Goal: Task Accomplishment & Management: Use online tool/utility

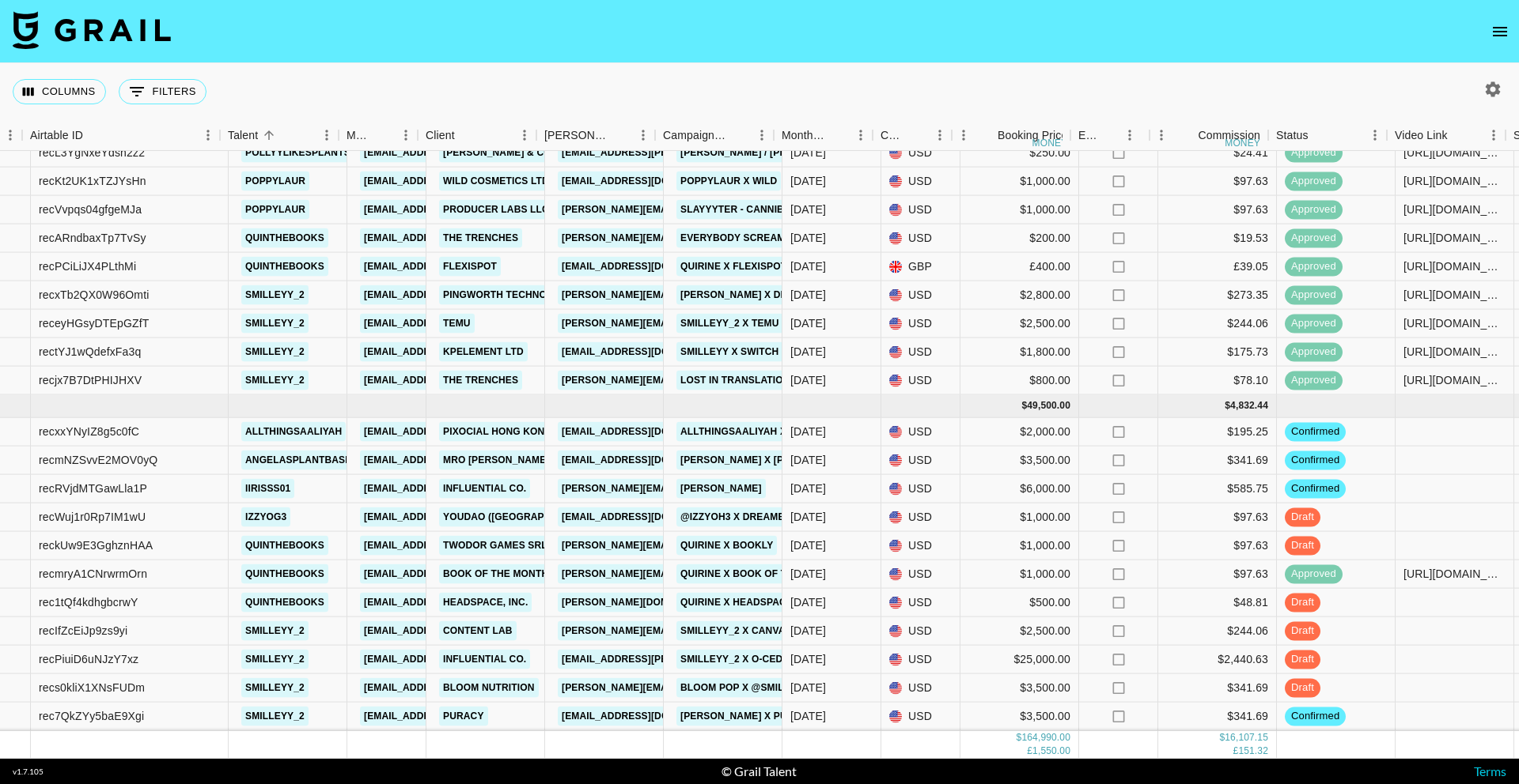
scroll to position [1571, 111]
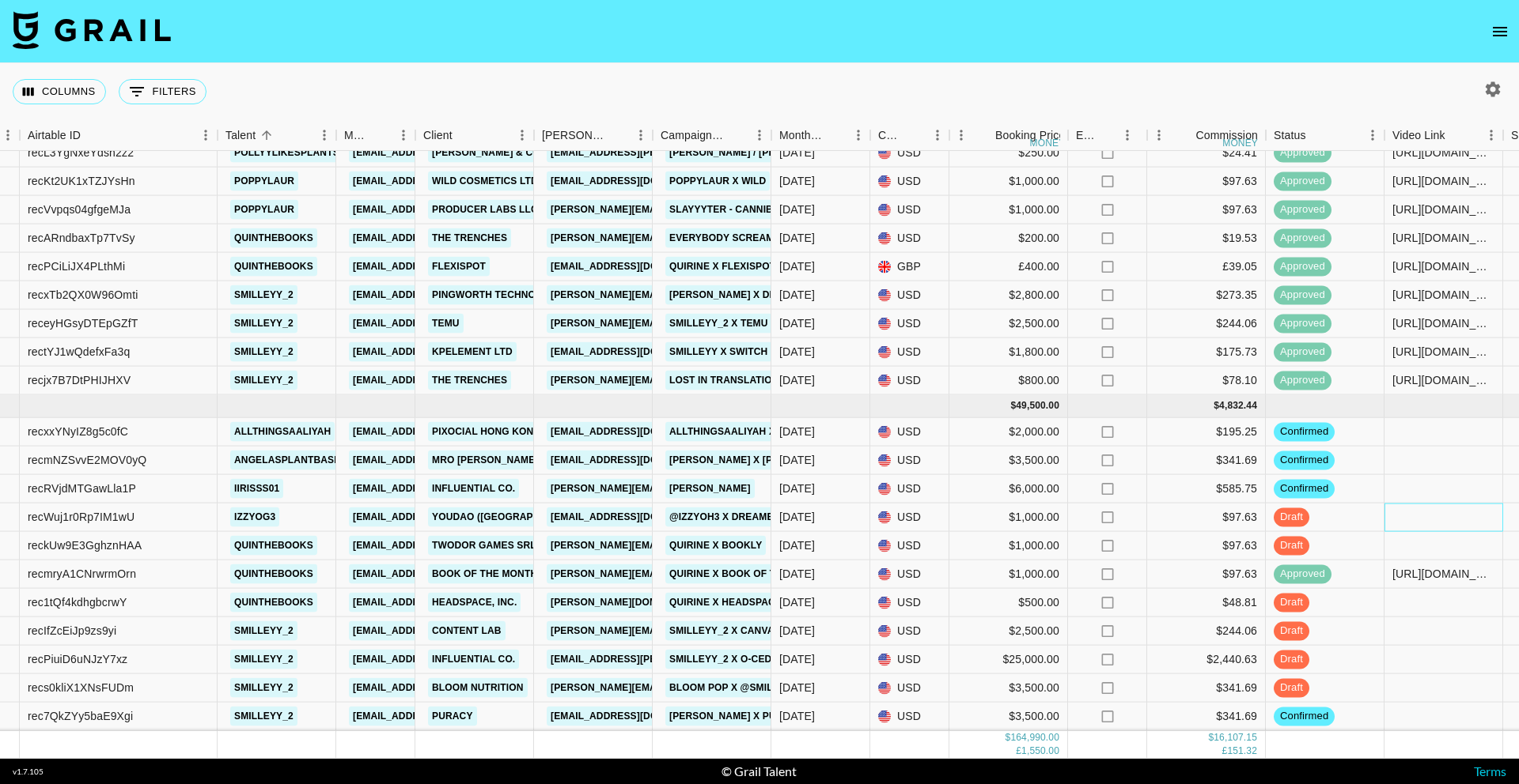
click at [1420, 514] on div at bounding box center [1443, 518] width 118 height 29
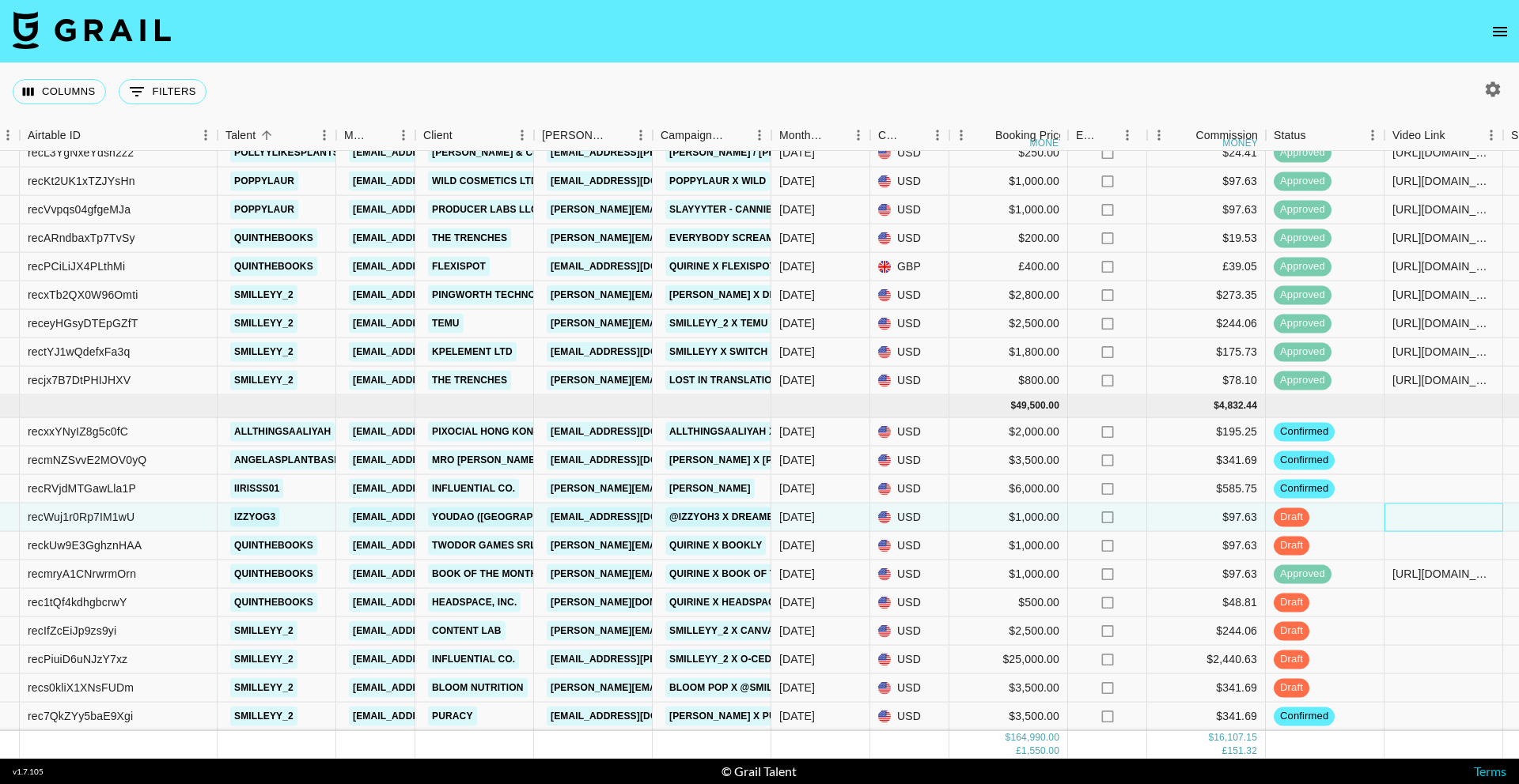
click at [1420, 520] on div at bounding box center [1443, 518] width 118 height 29
type input "[URL][DOMAIN_NAME]"
click at [1362, 523] on div "draft" at bounding box center [1325, 518] width 118 height 29
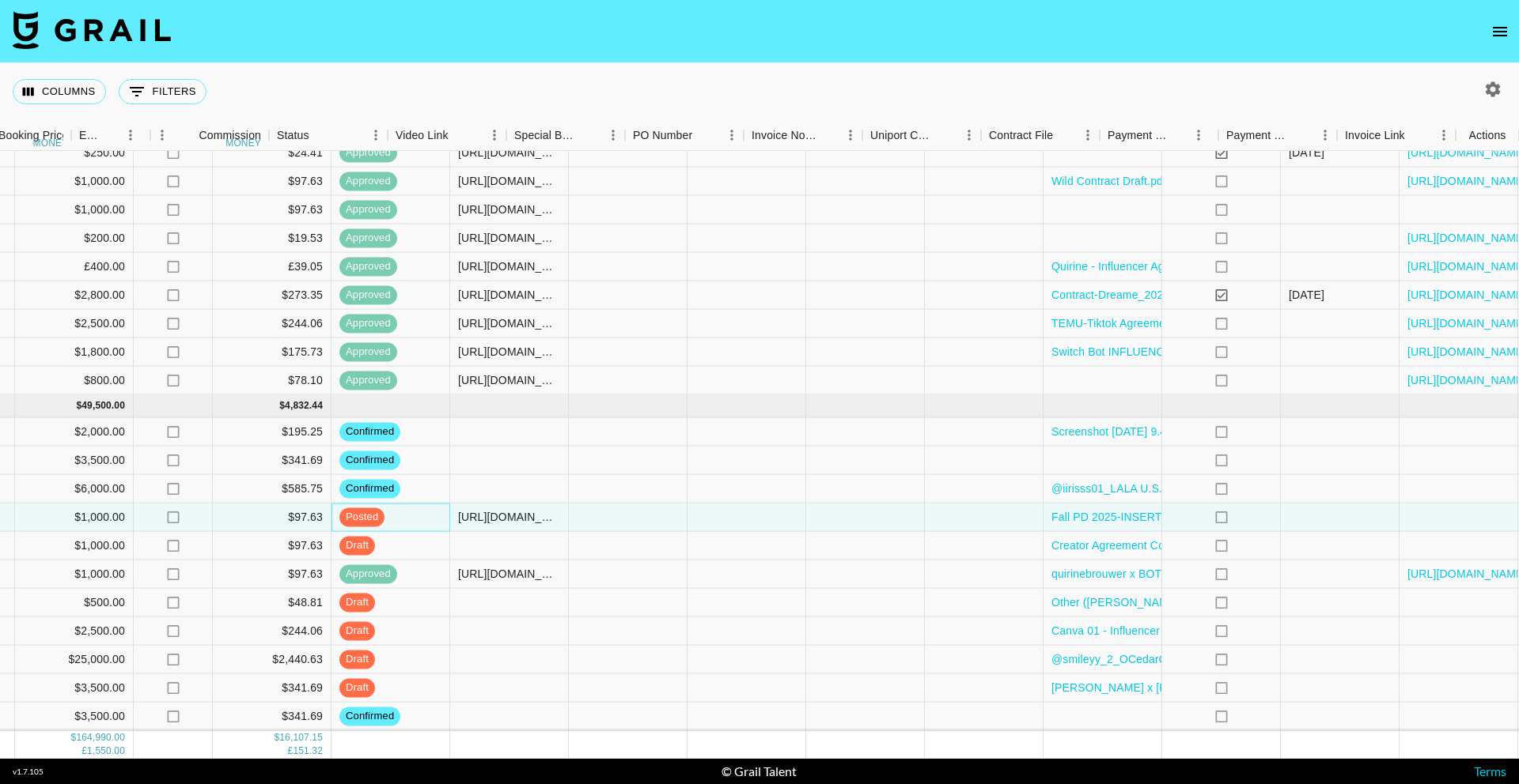
scroll to position [1571, 1107]
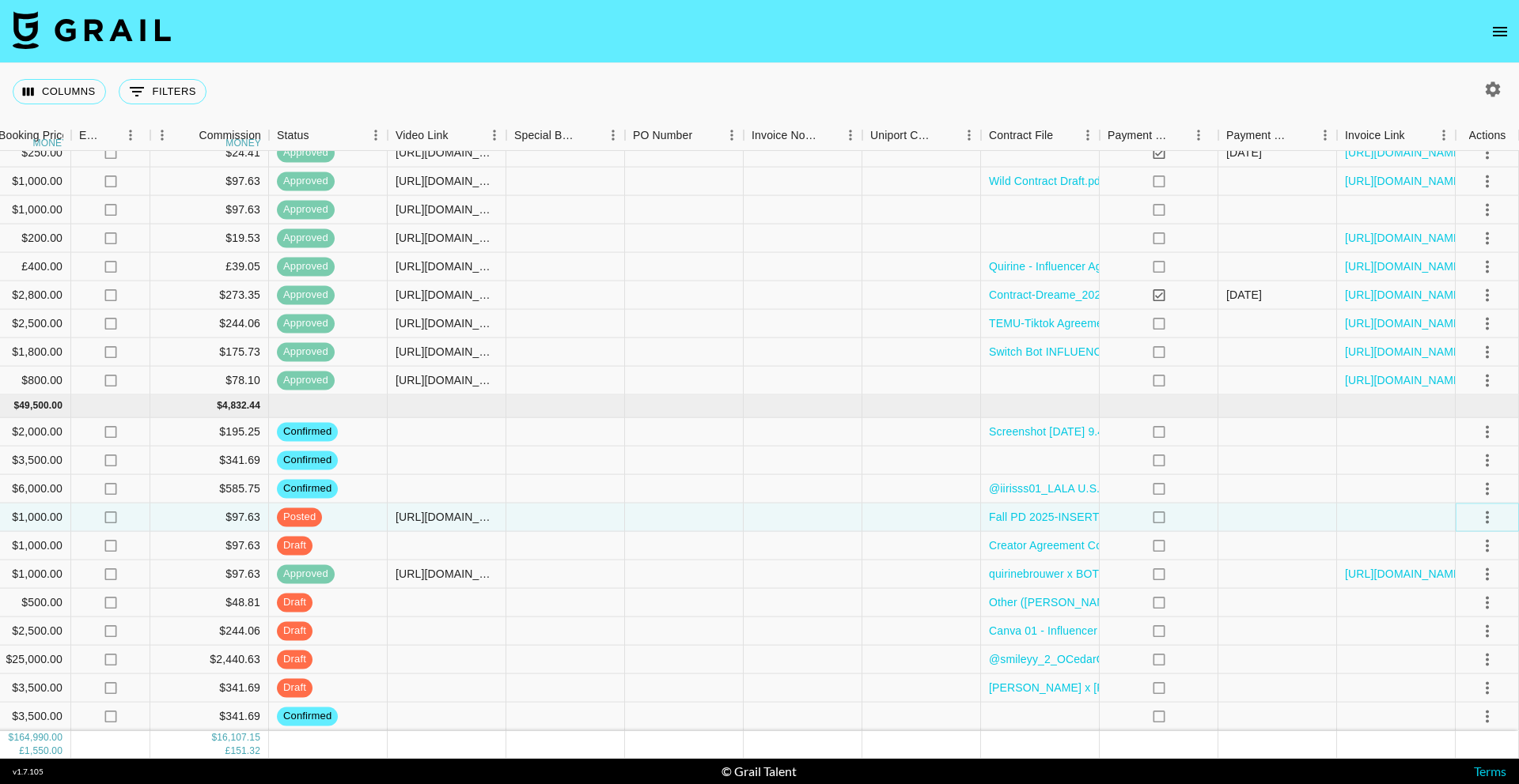
click at [1478, 513] on icon "select merge strategy" at bounding box center [1487, 517] width 19 height 19
click at [1473, 665] on div "Approve" at bounding box center [1452, 665] width 49 height 19
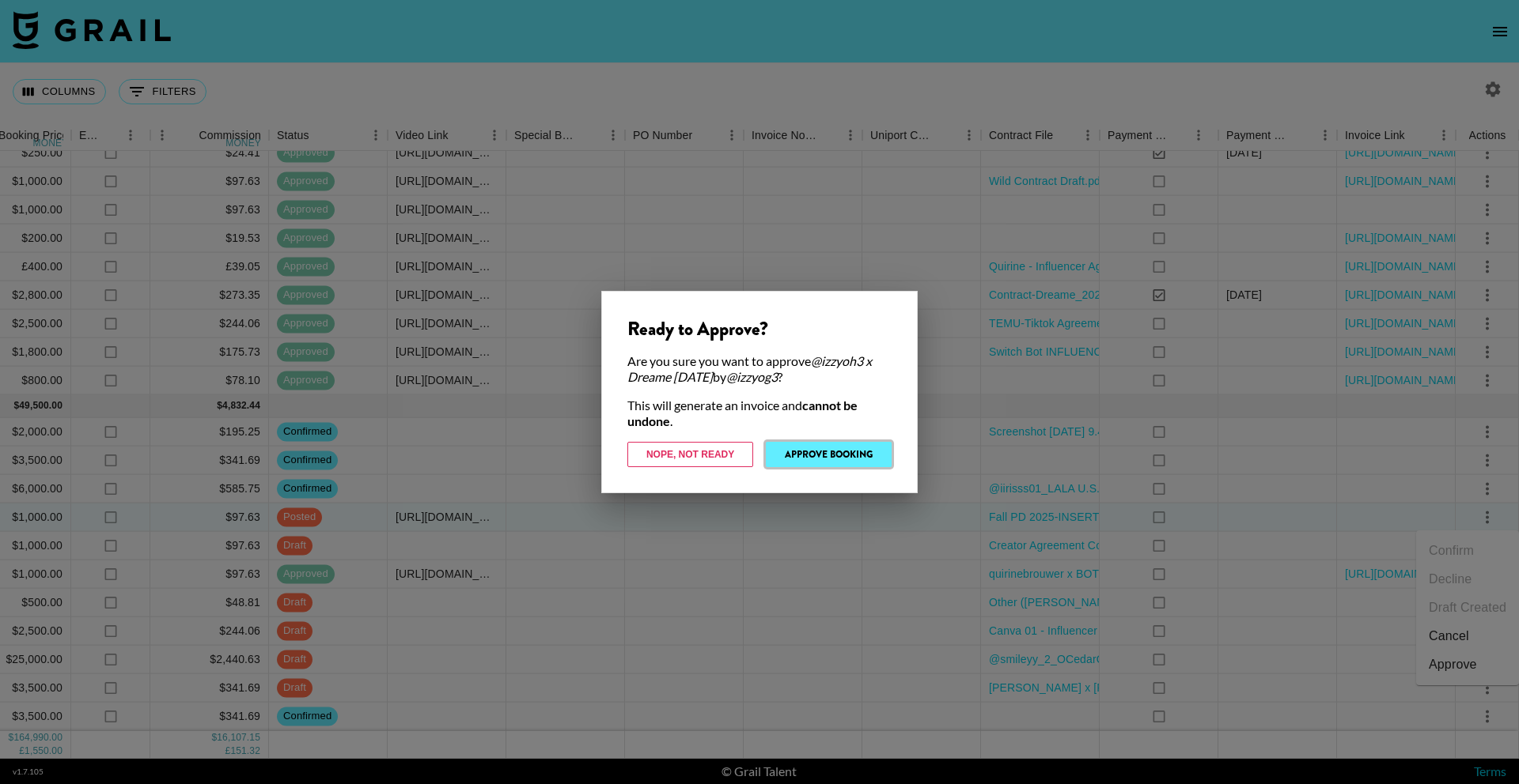
click at [868, 458] on button "Approve Booking" at bounding box center [828, 454] width 126 height 26
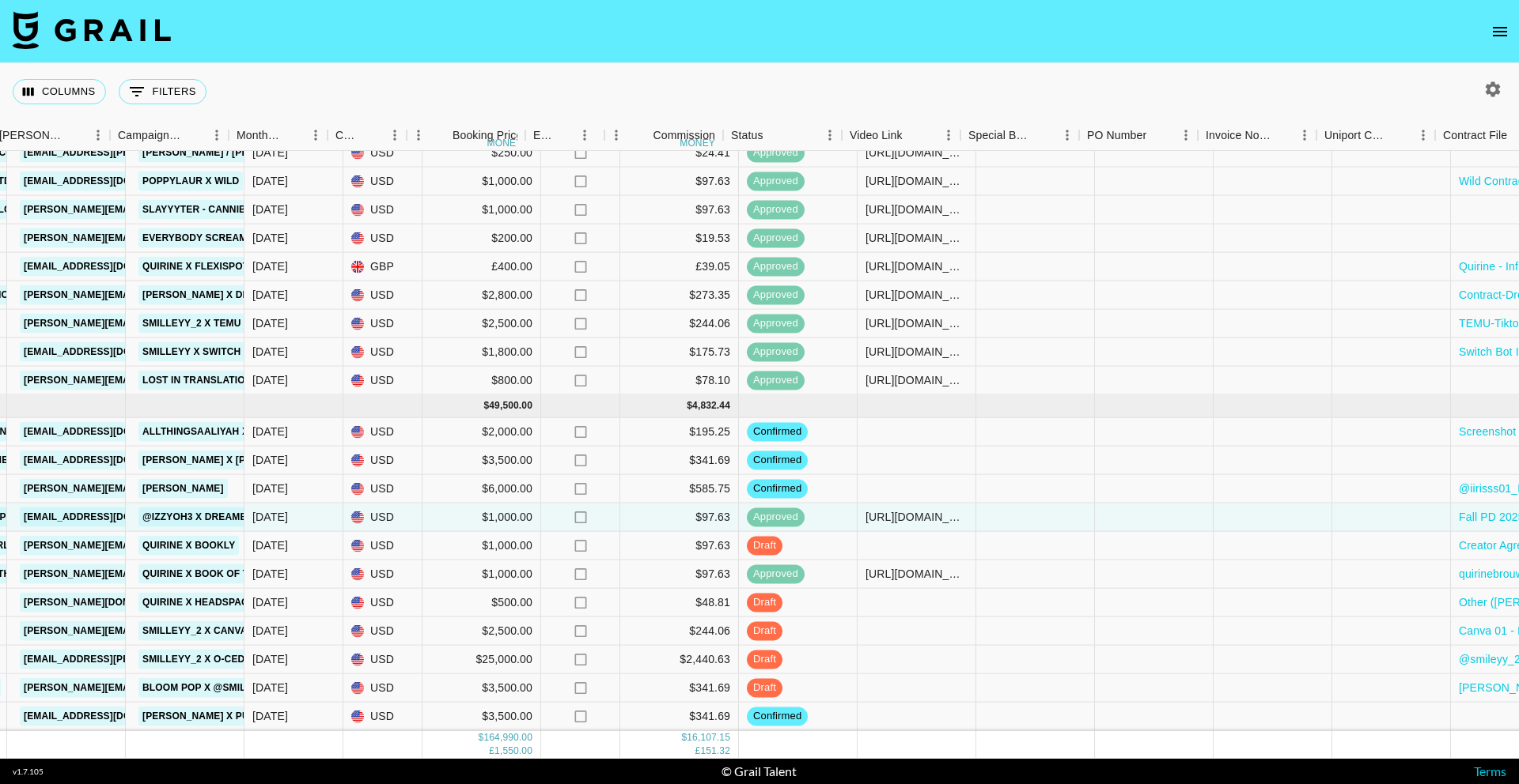
scroll to position [1571, 637]
click at [909, 538] on div at bounding box center [918, 547] width 118 height 29
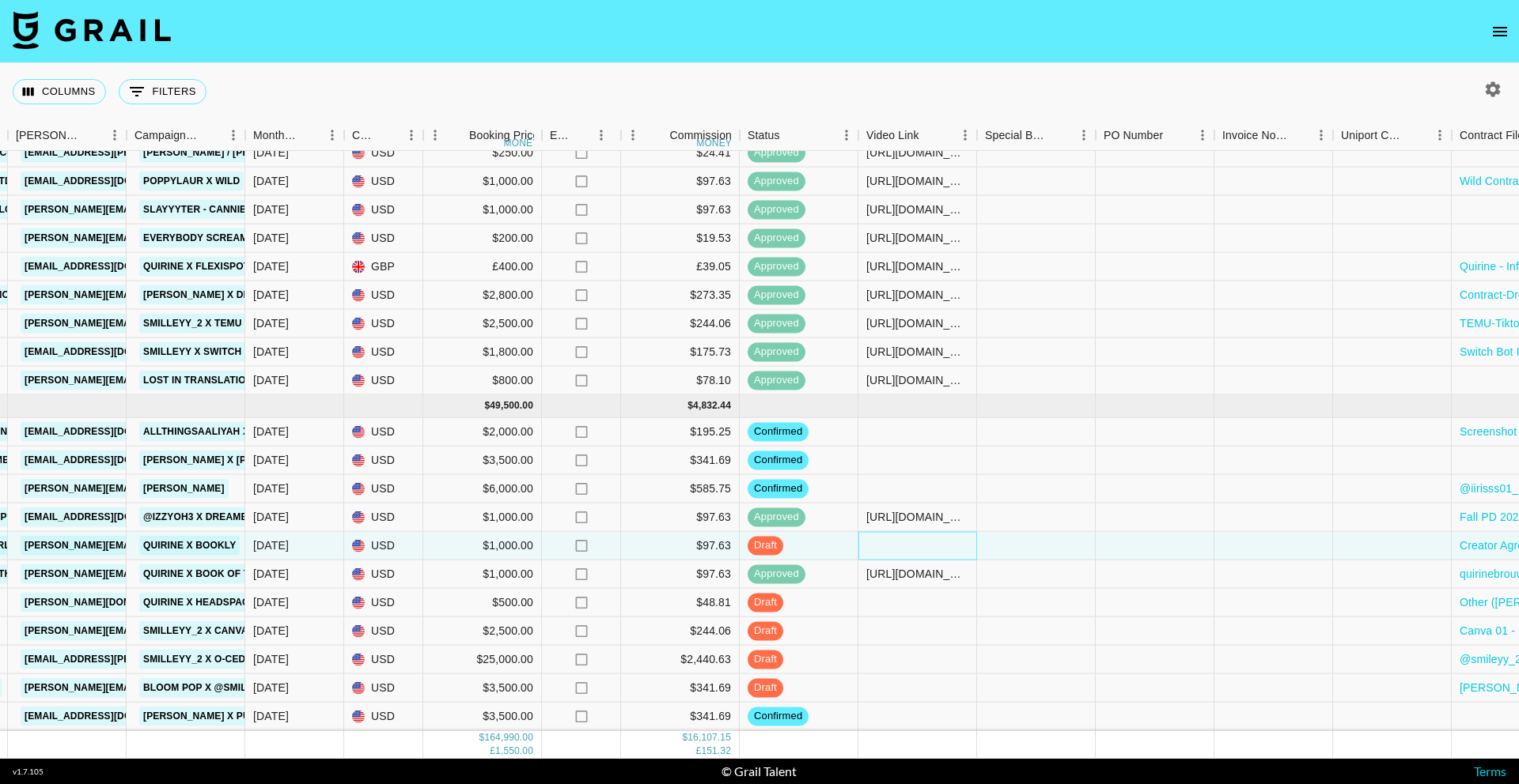
click at [909, 538] on div at bounding box center [918, 547] width 118 height 29
type input "[URL][DOMAIN_NAME]"
click at [1031, 549] on div at bounding box center [1036, 547] width 118 height 29
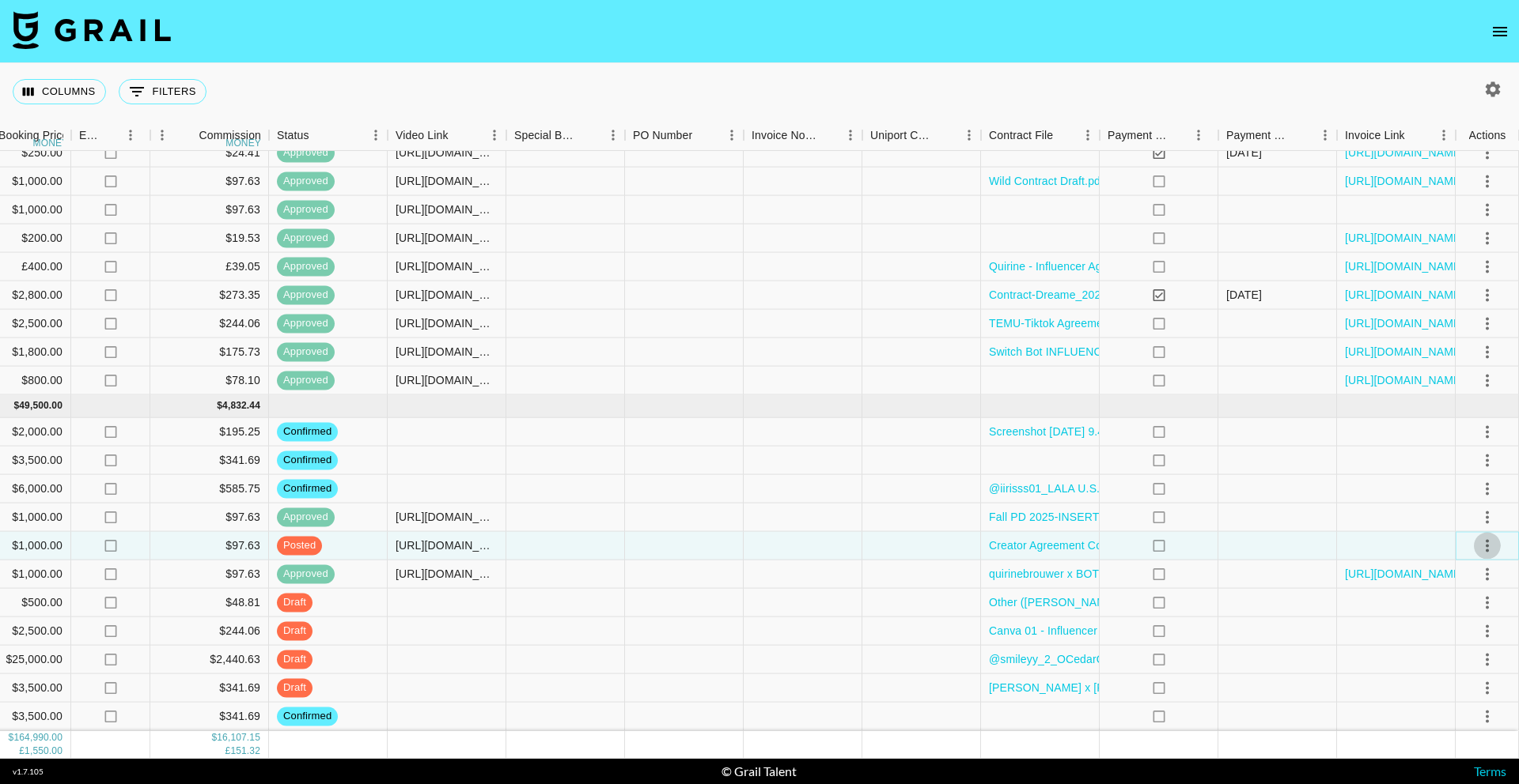
click at [1498, 542] on button "select merge strategy" at bounding box center [1487, 546] width 27 height 27
click at [1495, 541] on icon "select merge strategy" at bounding box center [1487, 546] width 19 height 19
click at [1454, 701] on div "Approve" at bounding box center [1452, 694] width 49 height 19
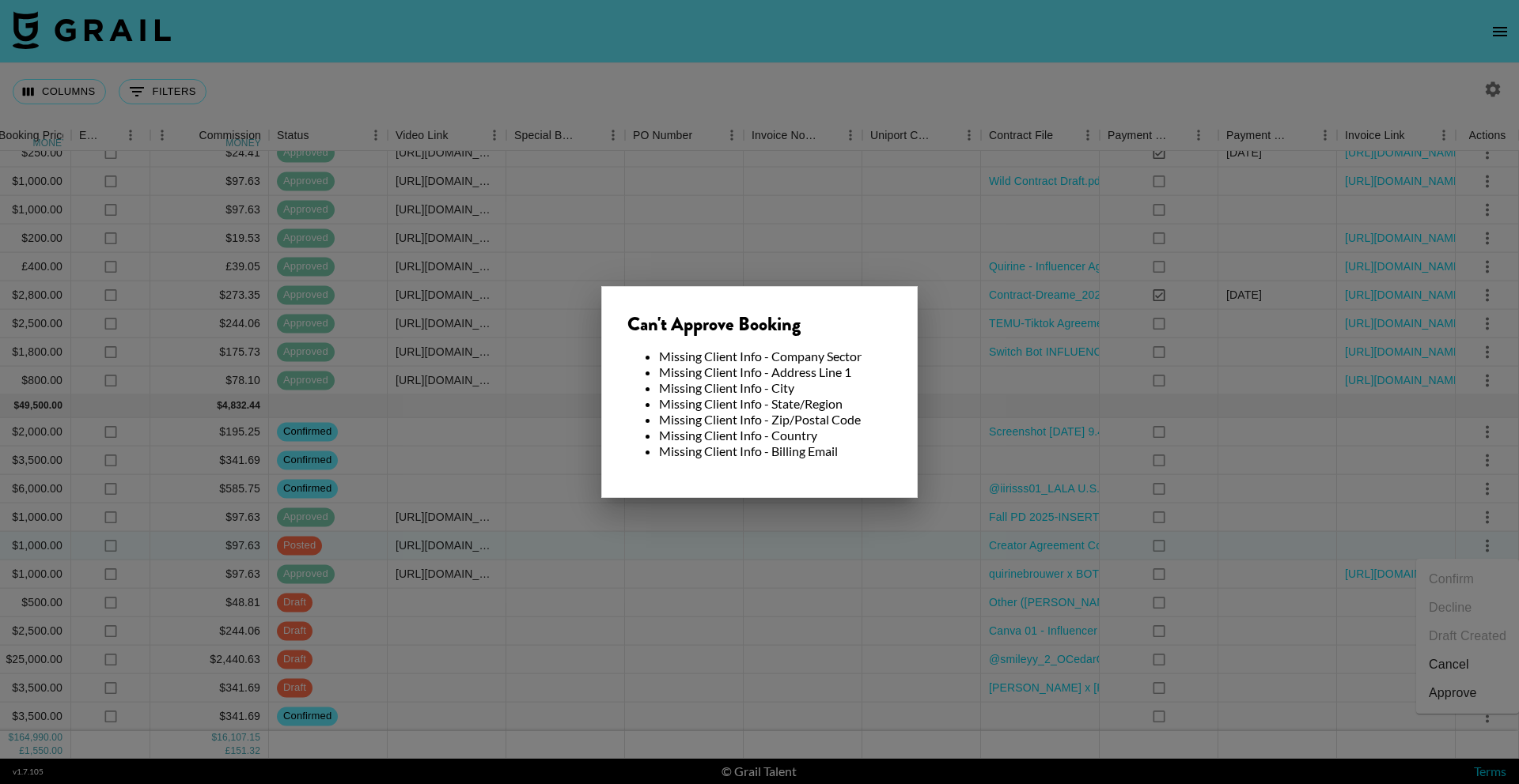
click at [856, 553] on div at bounding box center [760, 392] width 1519 height 784
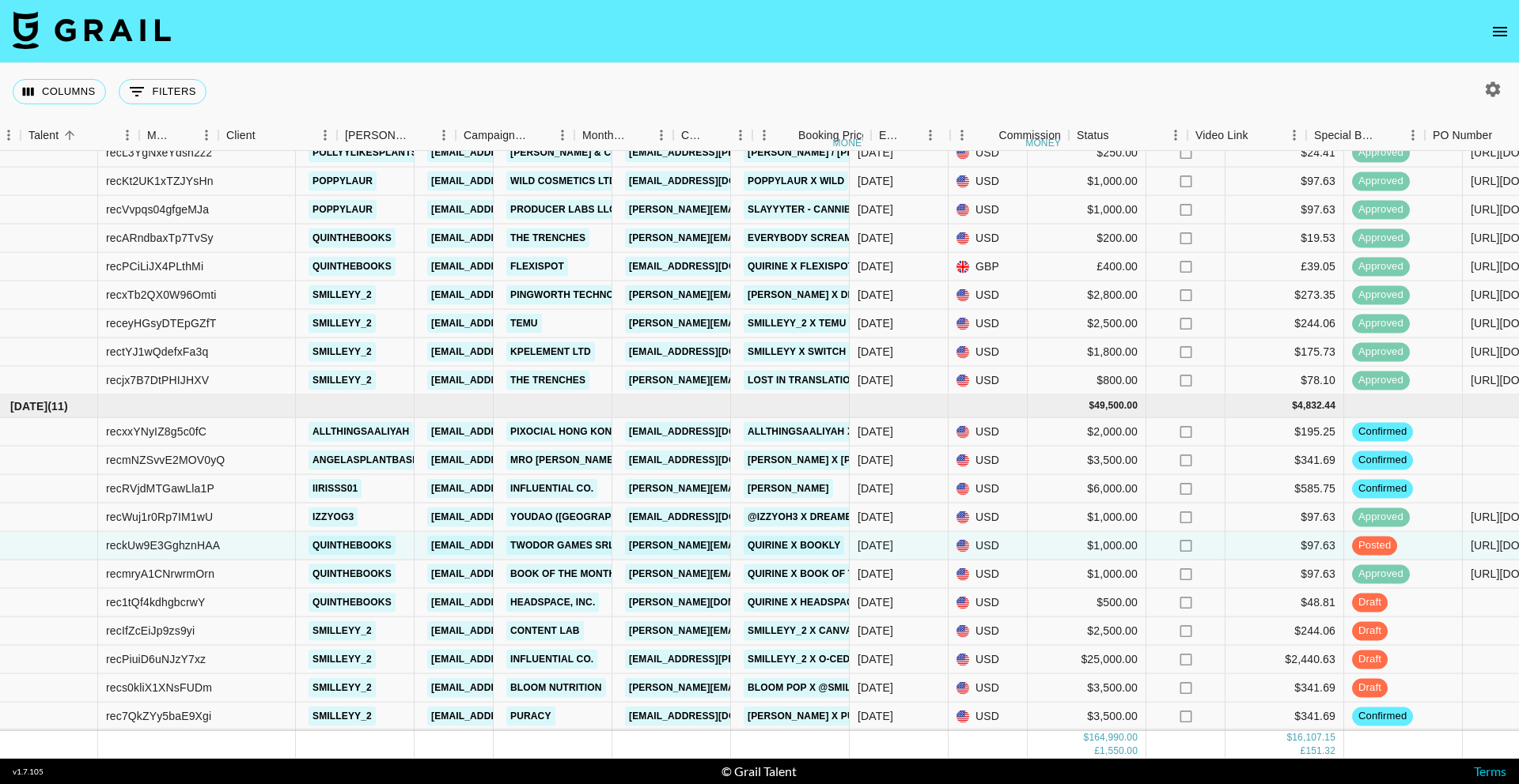
scroll to position [1571, 0]
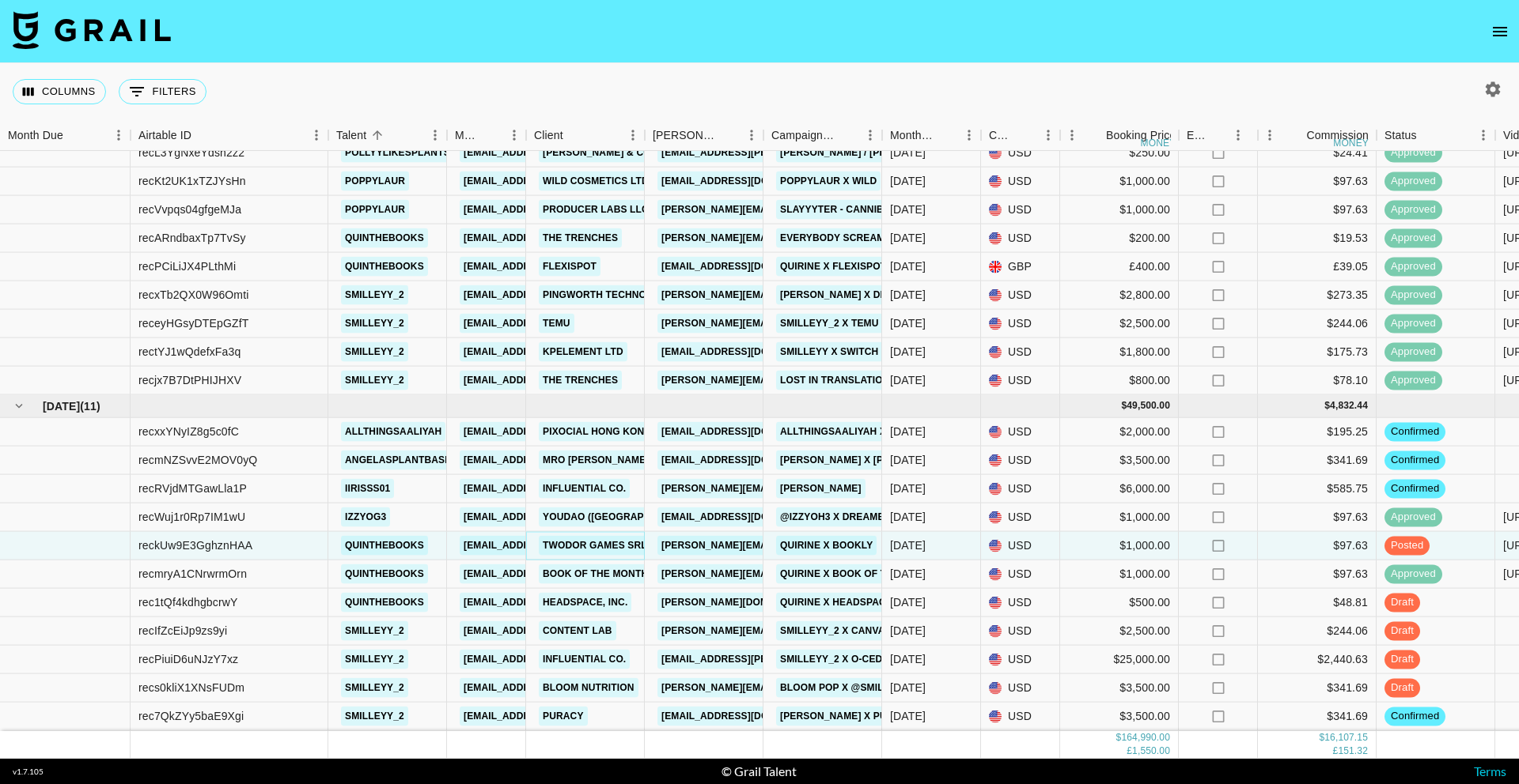
click at [624, 548] on link "Twodor Games SRL" at bounding box center [595, 546] width 112 height 20
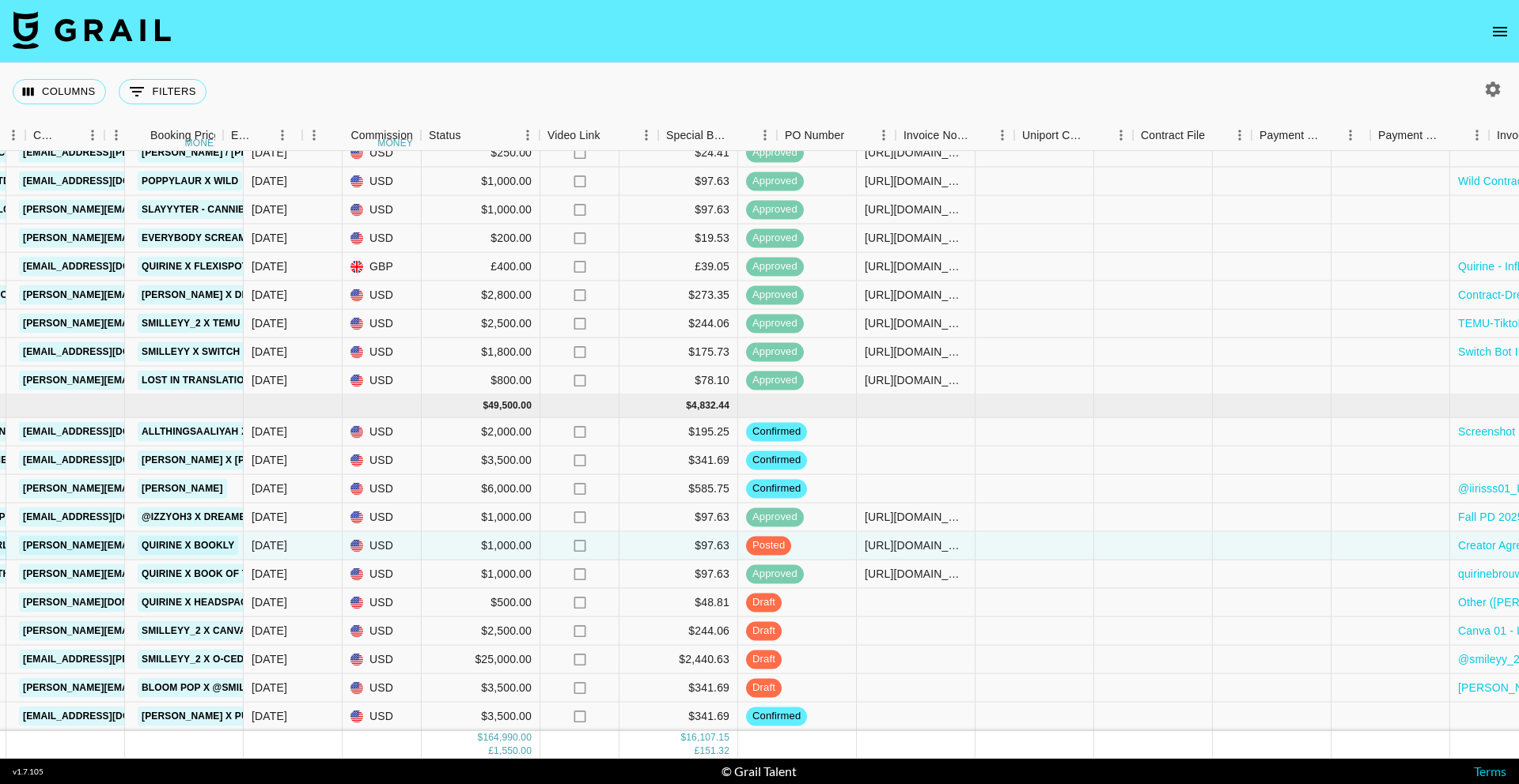
scroll to position [1571, 1107]
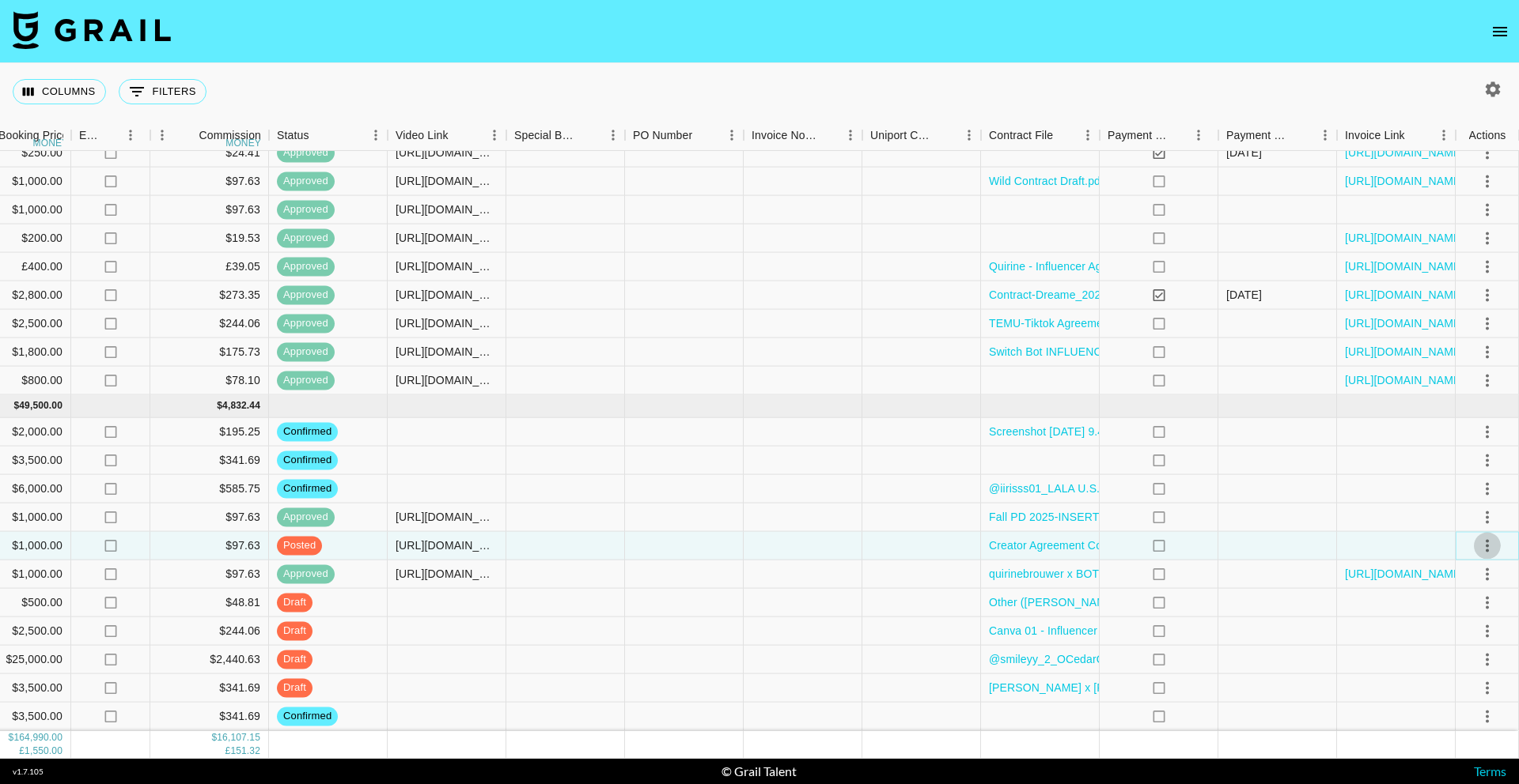
click at [1491, 550] on icon "select merge strategy" at bounding box center [1487, 546] width 19 height 19
click at [1451, 696] on div "Approve" at bounding box center [1452, 694] width 49 height 19
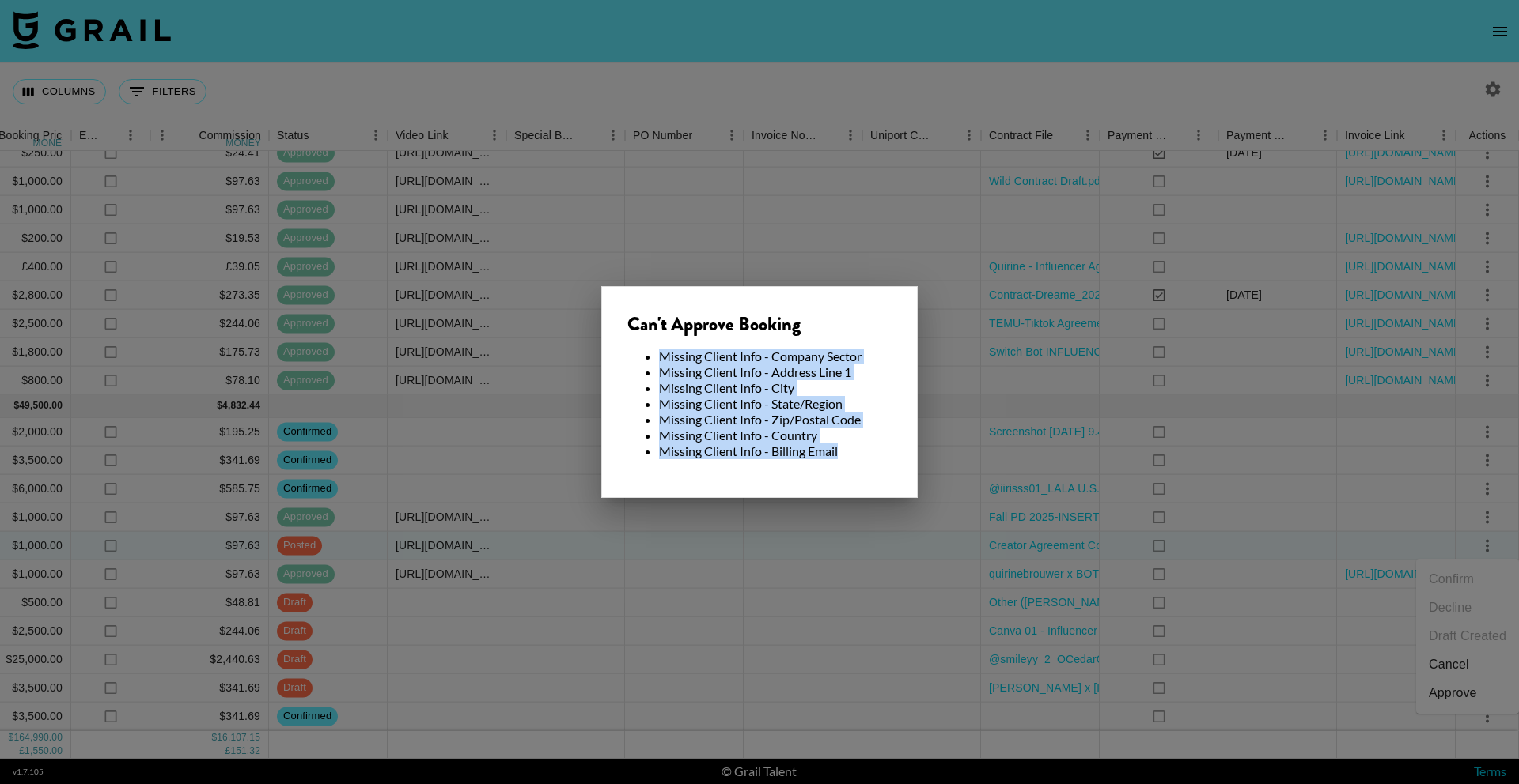
drag, startPoint x: 745, startPoint y: 428, endPoint x: 638, endPoint y: 352, distance: 131.2
click at [638, 352] on div "Can't Approve Booking Missing Client Info - Company Sector Missing Client Info …" at bounding box center [760, 392] width 316 height 211
copy ul "Missing Client Info - Company Sector Missing Client Info - Address Line 1 Missi…"
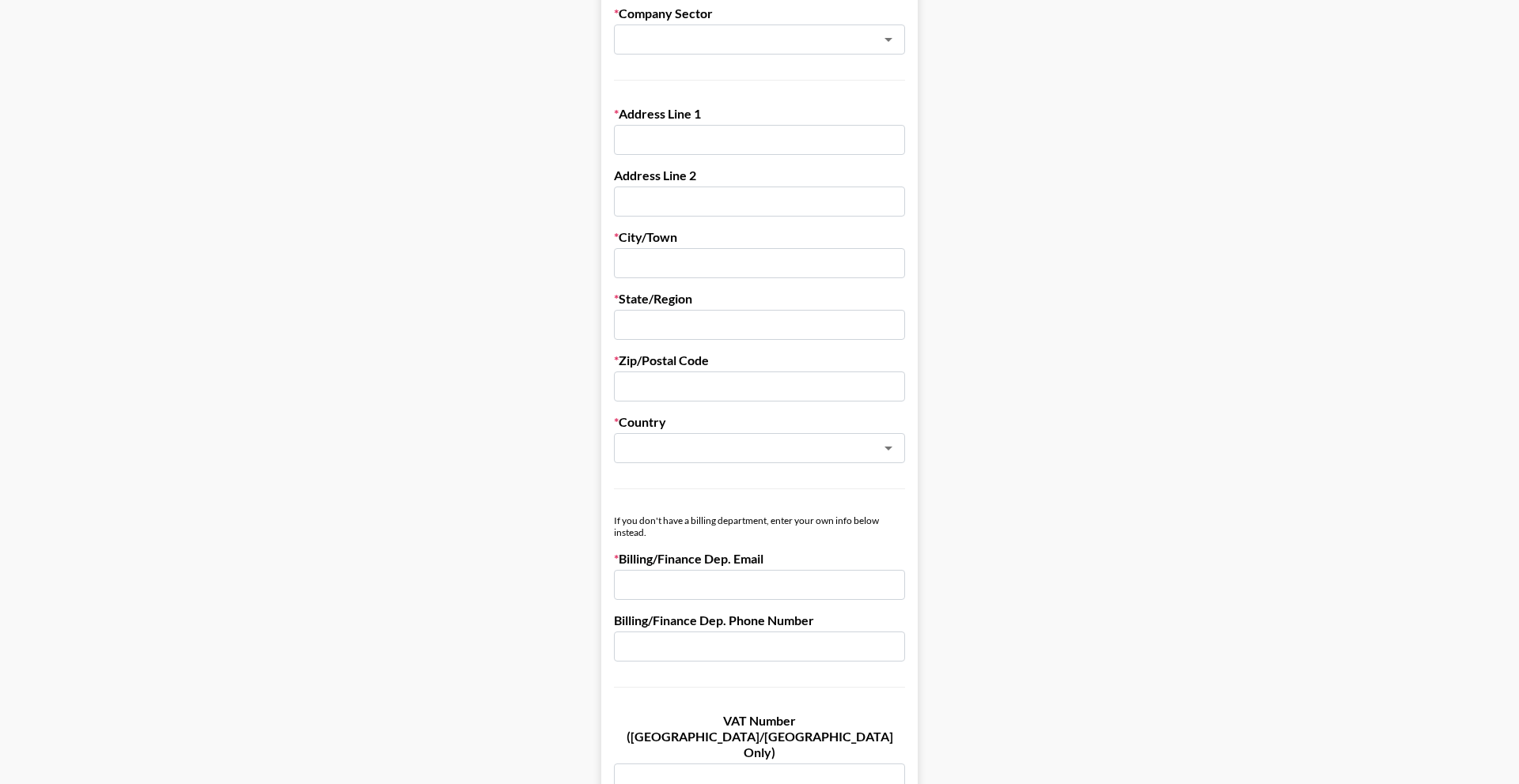
scroll to position [556, 0]
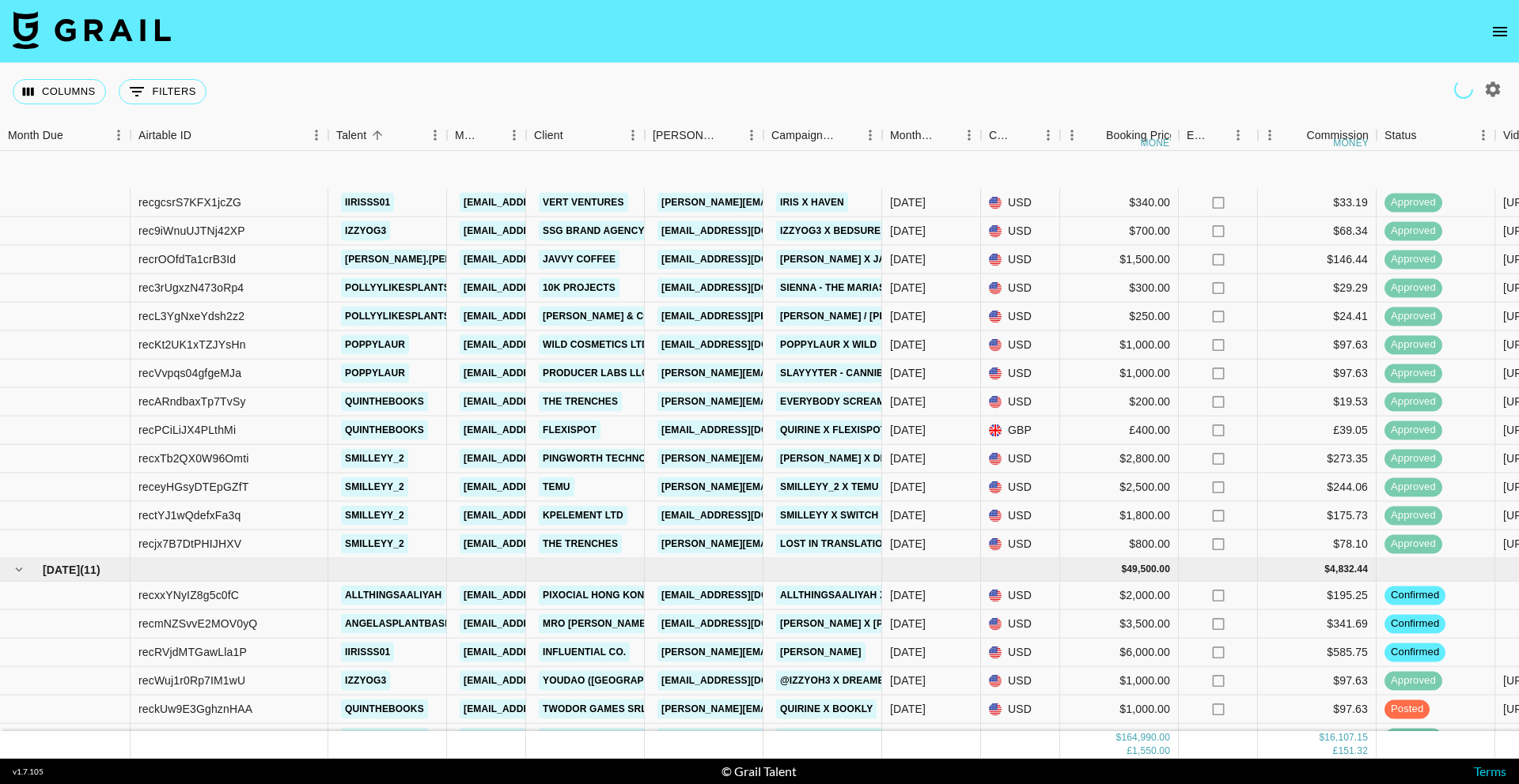
scroll to position [1571, 0]
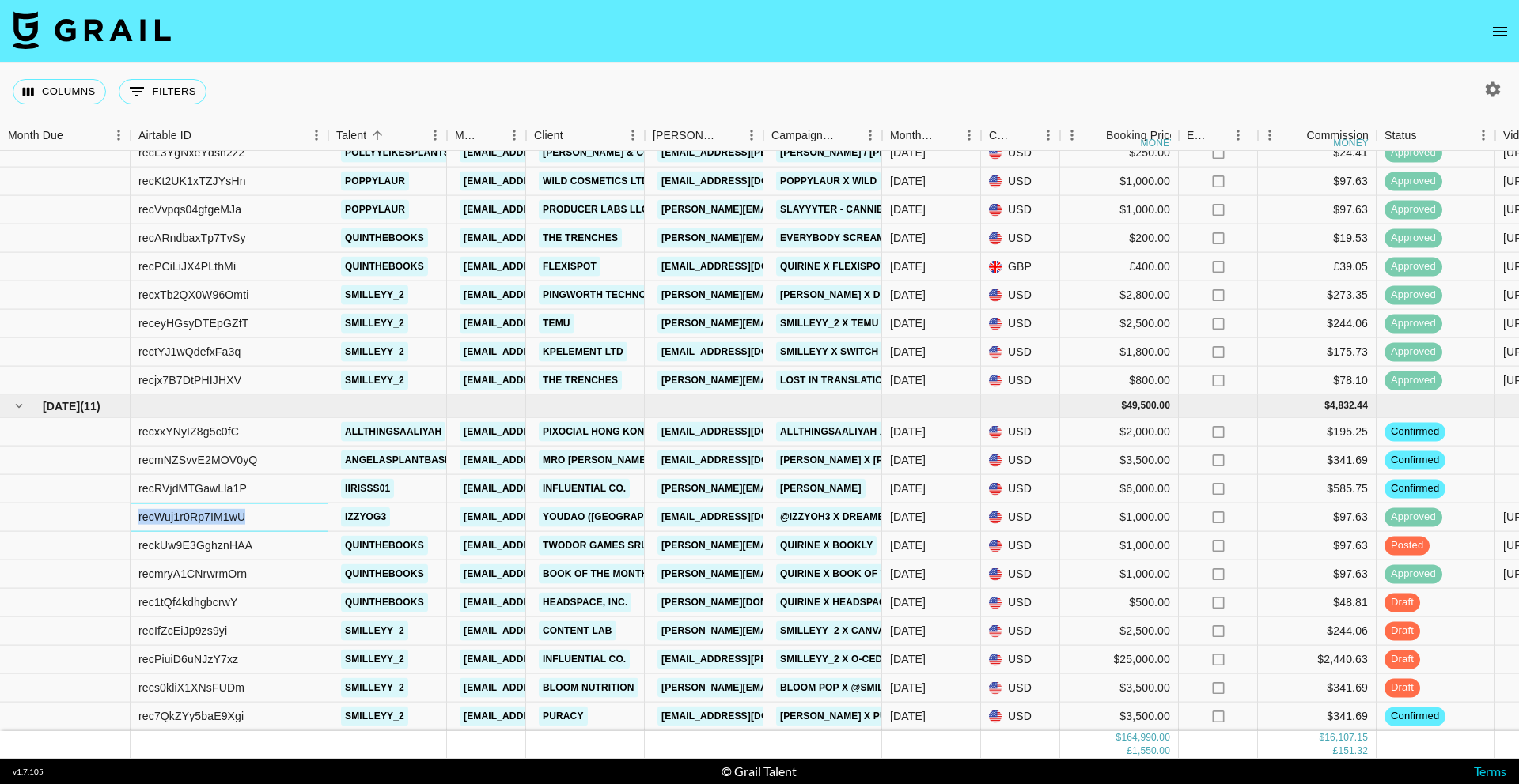
drag, startPoint x: 284, startPoint y: 521, endPoint x: 138, endPoint y: 520, distance: 146.0
click at [138, 520] on div "recWuj1r0Rp7IM1wU" at bounding box center [229, 518] width 197 height 29
copy div "recWuj1r0Rp7IM1wU"
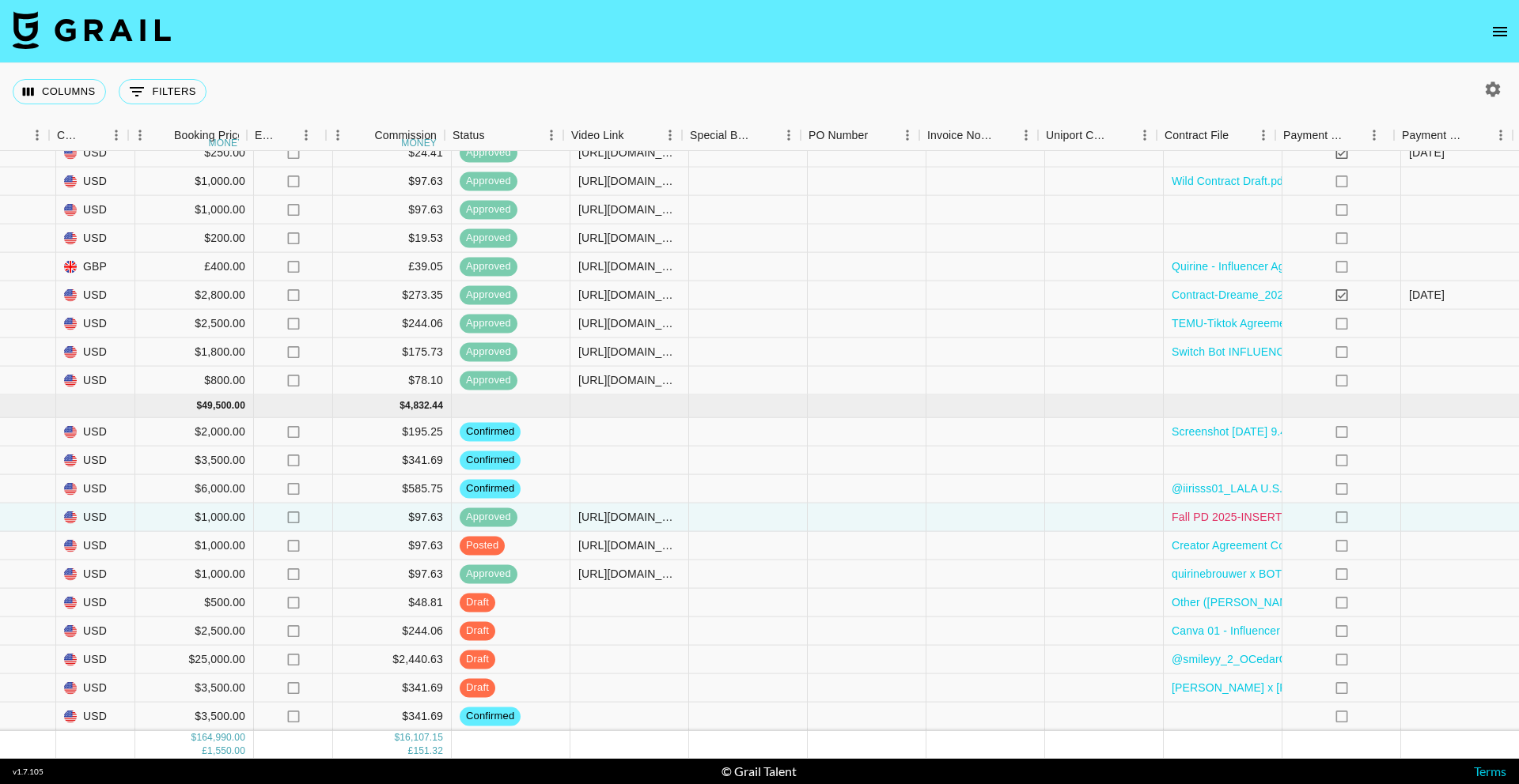
scroll to position [1571, 918]
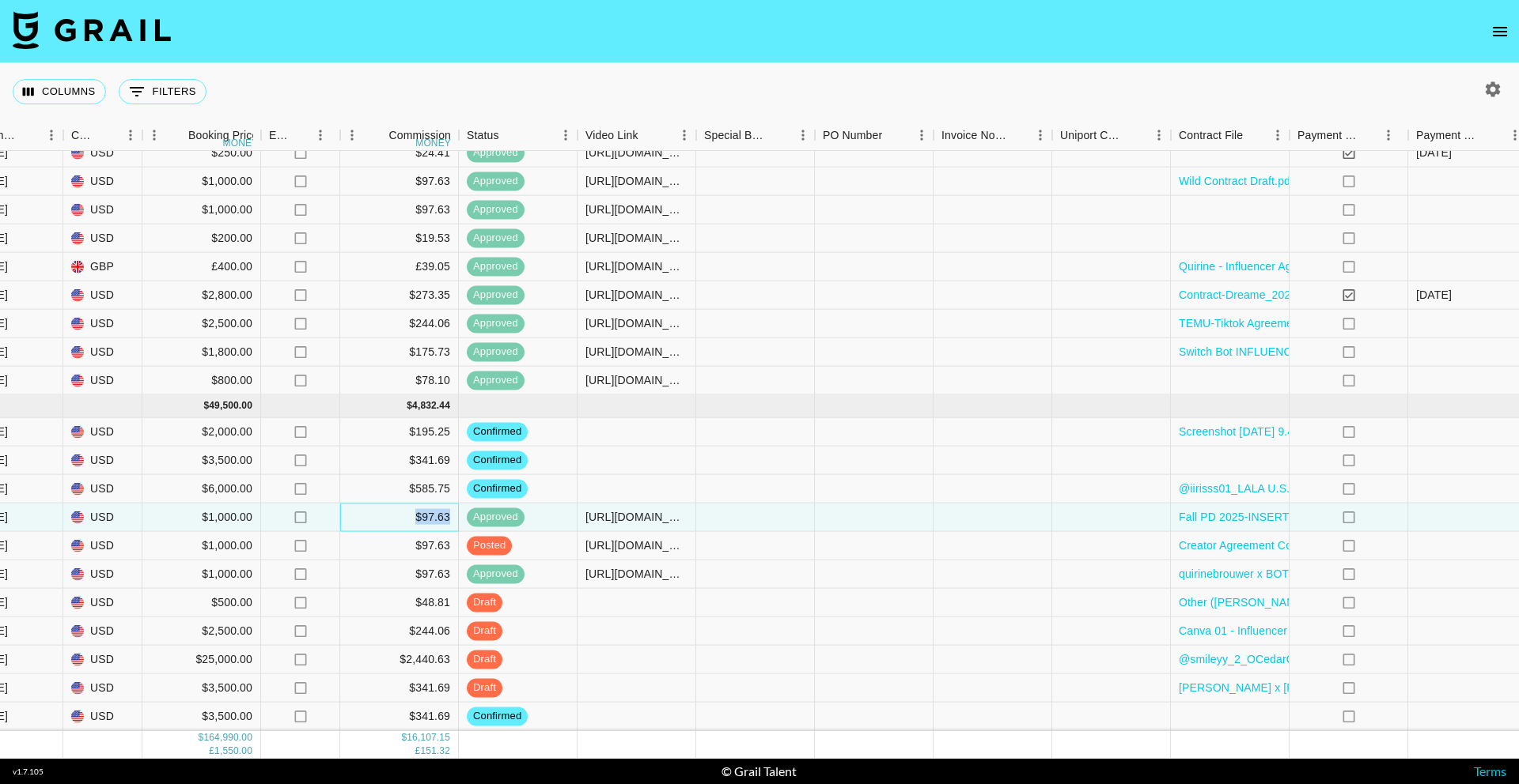
drag, startPoint x: 412, startPoint y: 517, endPoint x: 450, endPoint y: 514, distance: 38.1
click at [450, 514] on div "$97.63" at bounding box center [399, 518] width 118 height 29
copy div "$97.63"
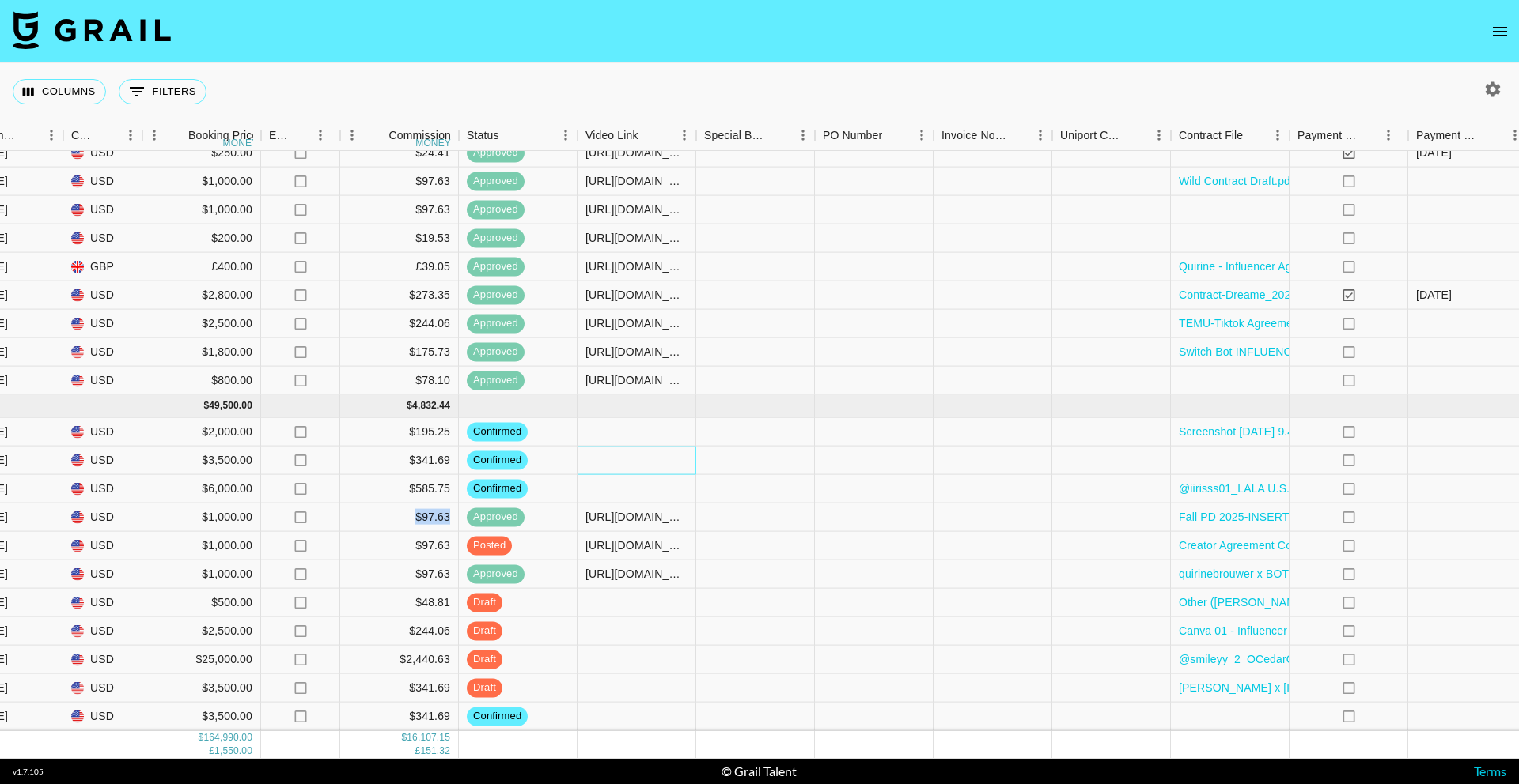
click at [614, 455] on div at bounding box center [637, 461] width 118 height 29
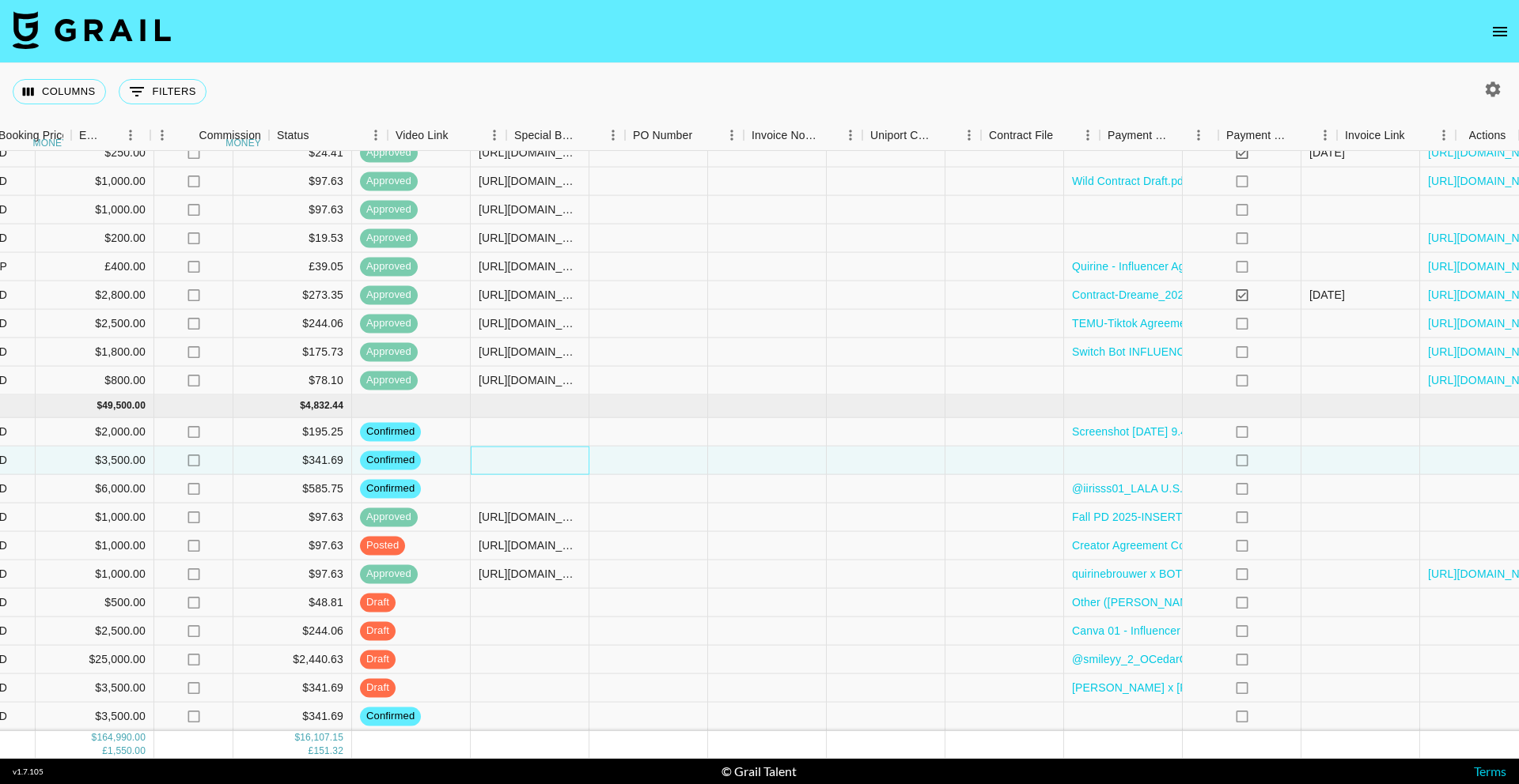
scroll to position [1571, 1107]
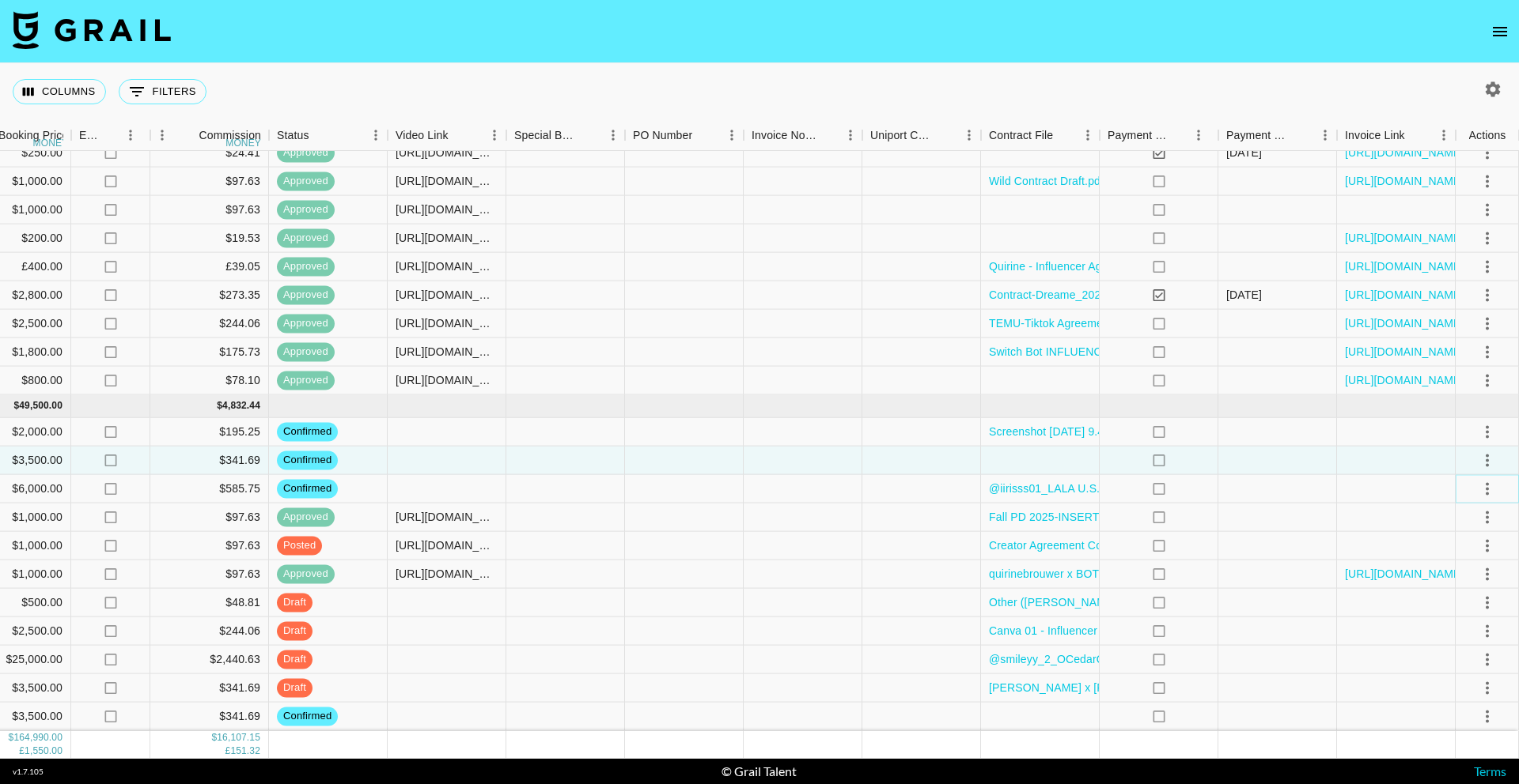
click at [1491, 486] on icon "select merge strategy" at bounding box center [1487, 489] width 19 height 19
click at [1460, 579] on li "Draft Created" at bounding box center [1468, 579] width 103 height 29
click at [520, 491] on div at bounding box center [565, 490] width 118 height 29
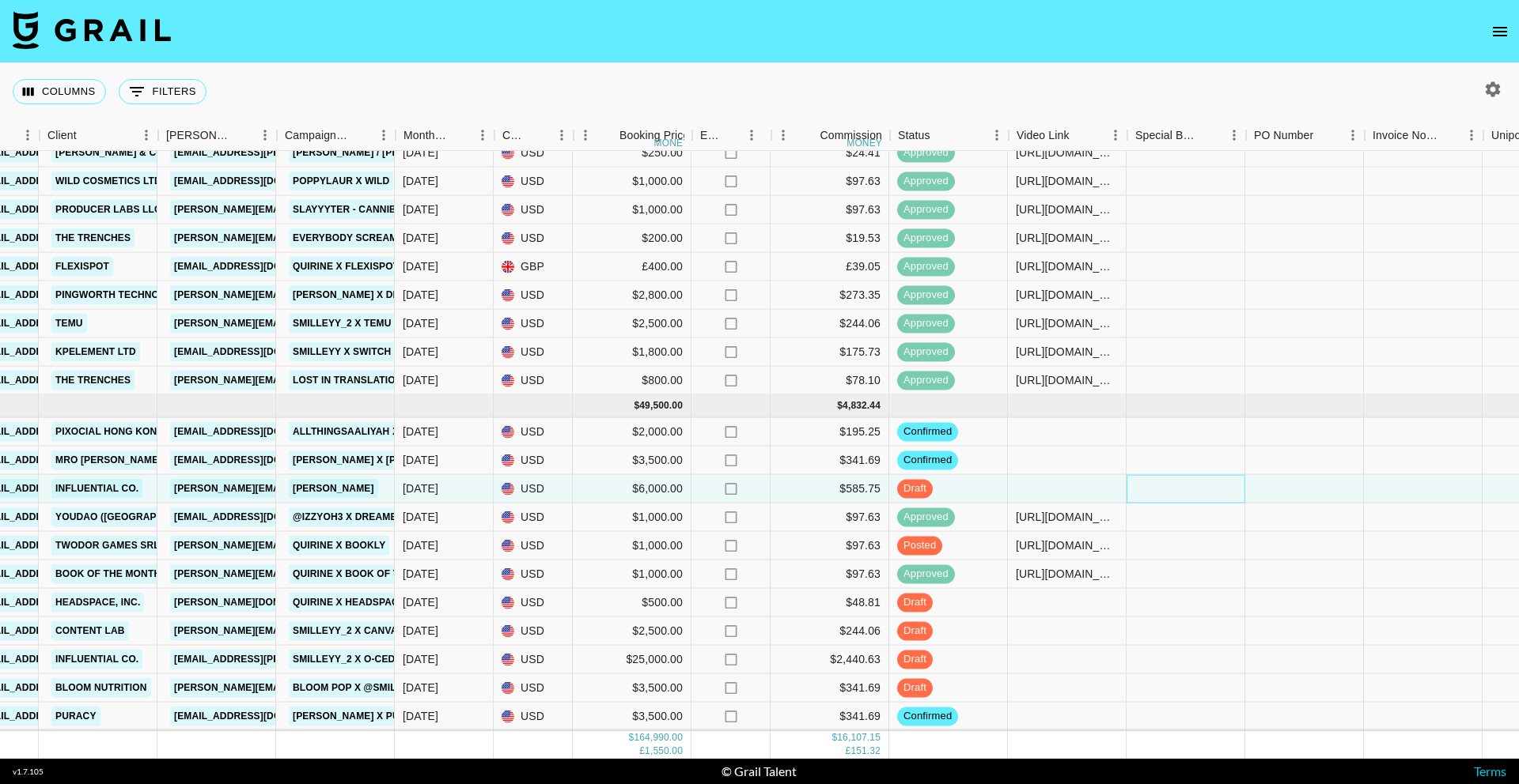
scroll to position [1571, 485]
